Goal: Book appointment/travel/reservation

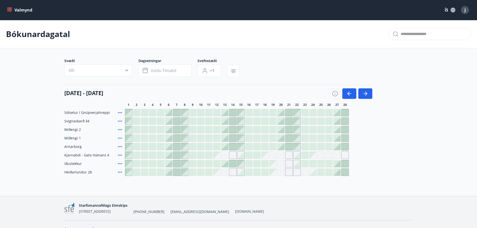
click at [265, 146] on div at bounding box center [265, 146] width 7 height 7
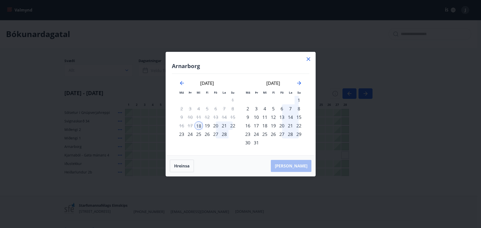
click at [233, 124] on div "22" at bounding box center [232, 126] width 9 height 9
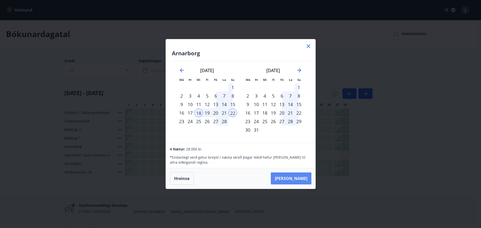
click at [300, 175] on button "Taka Frá" at bounding box center [291, 179] width 41 height 12
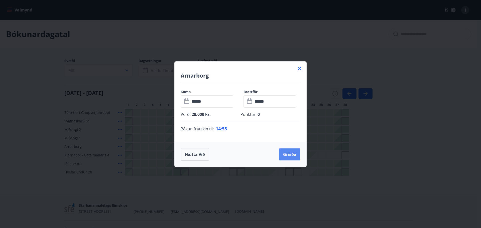
click at [291, 154] on button "Greiða" at bounding box center [289, 155] width 21 height 12
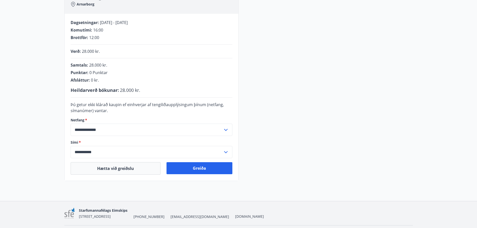
scroll to position [100, 0]
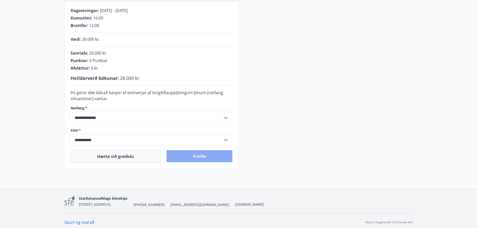
click at [206, 155] on button "Greiða" at bounding box center [200, 156] width 66 height 12
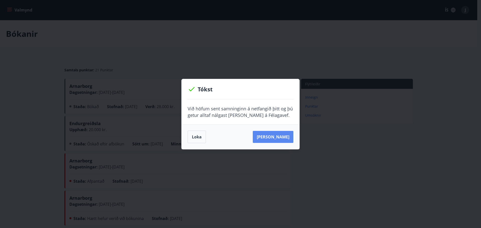
click at [266, 134] on button "[PERSON_NAME]" at bounding box center [273, 137] width 41 height 12
